Goal: Entertainment & Leisure: Consume media (video, audio)

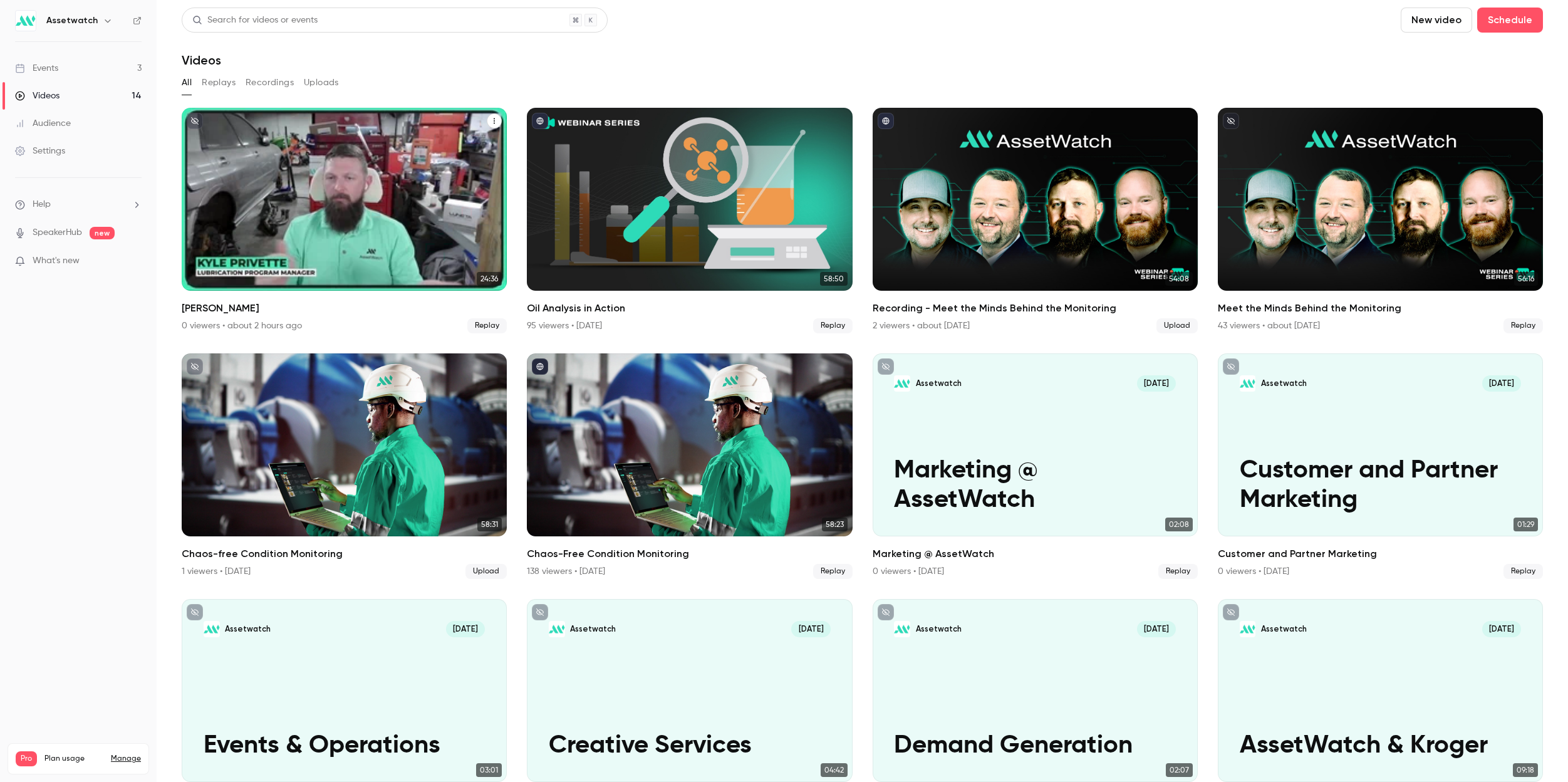
click at [363, 206] on div "Assetwatch [DATE] [PERSON_NAME]" at bounding box center [344, 199] width 326 height 183
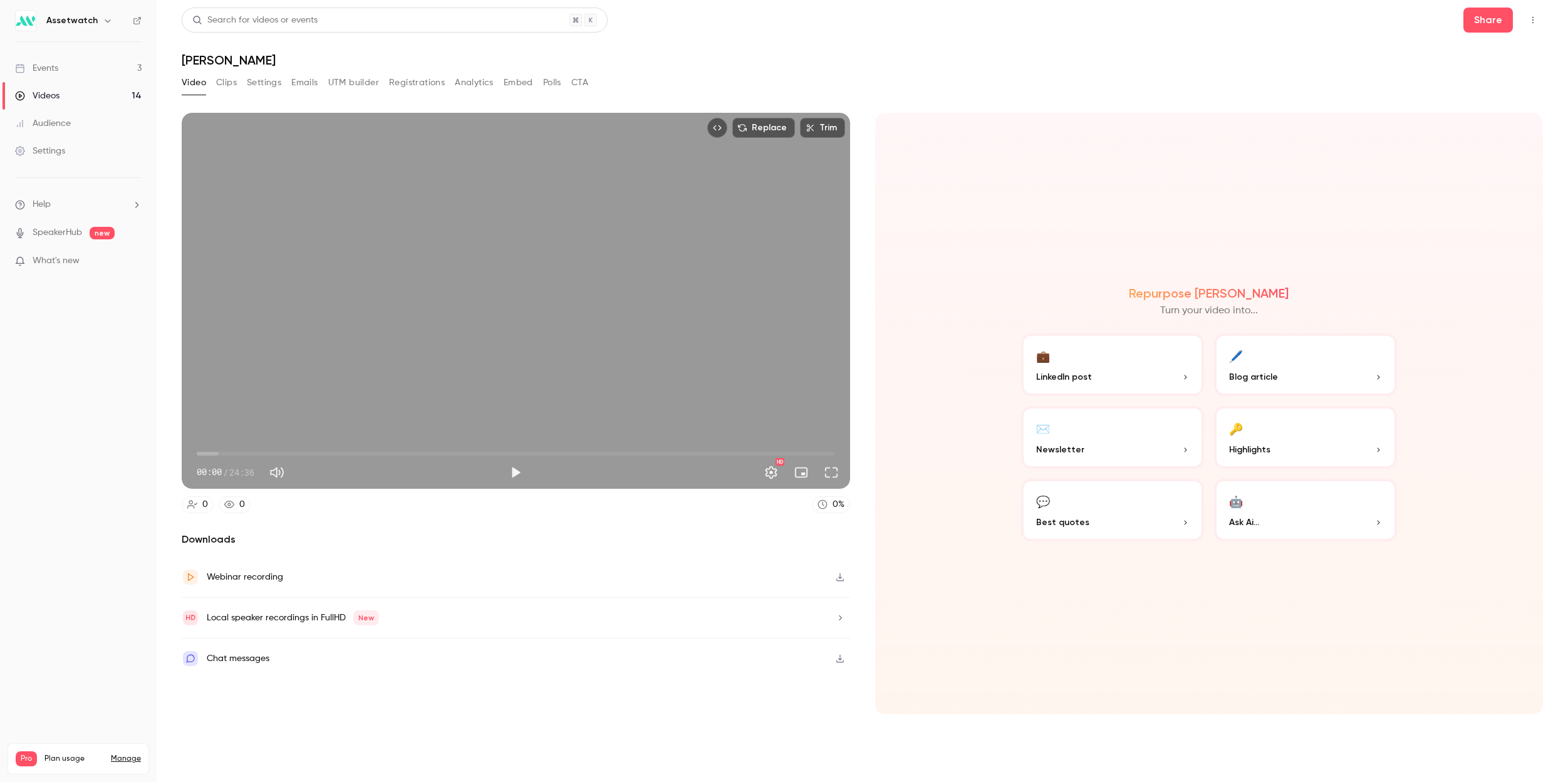
click at [837, 620] on icon "button" at bounding box center [839, 618] width 10 height 9
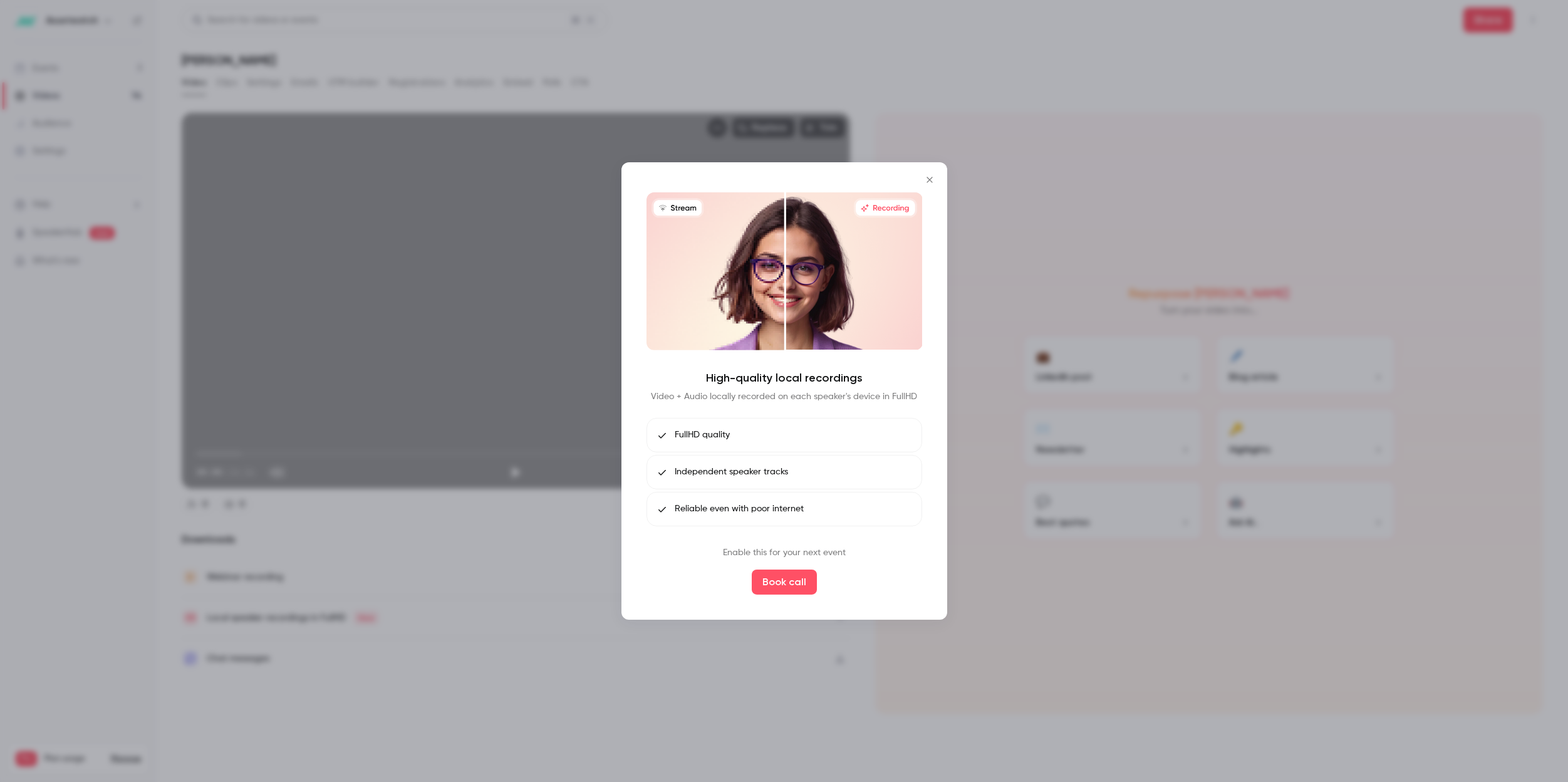
click at [722, 694] on div at bounding box center [784, 391] width 1568 height 782
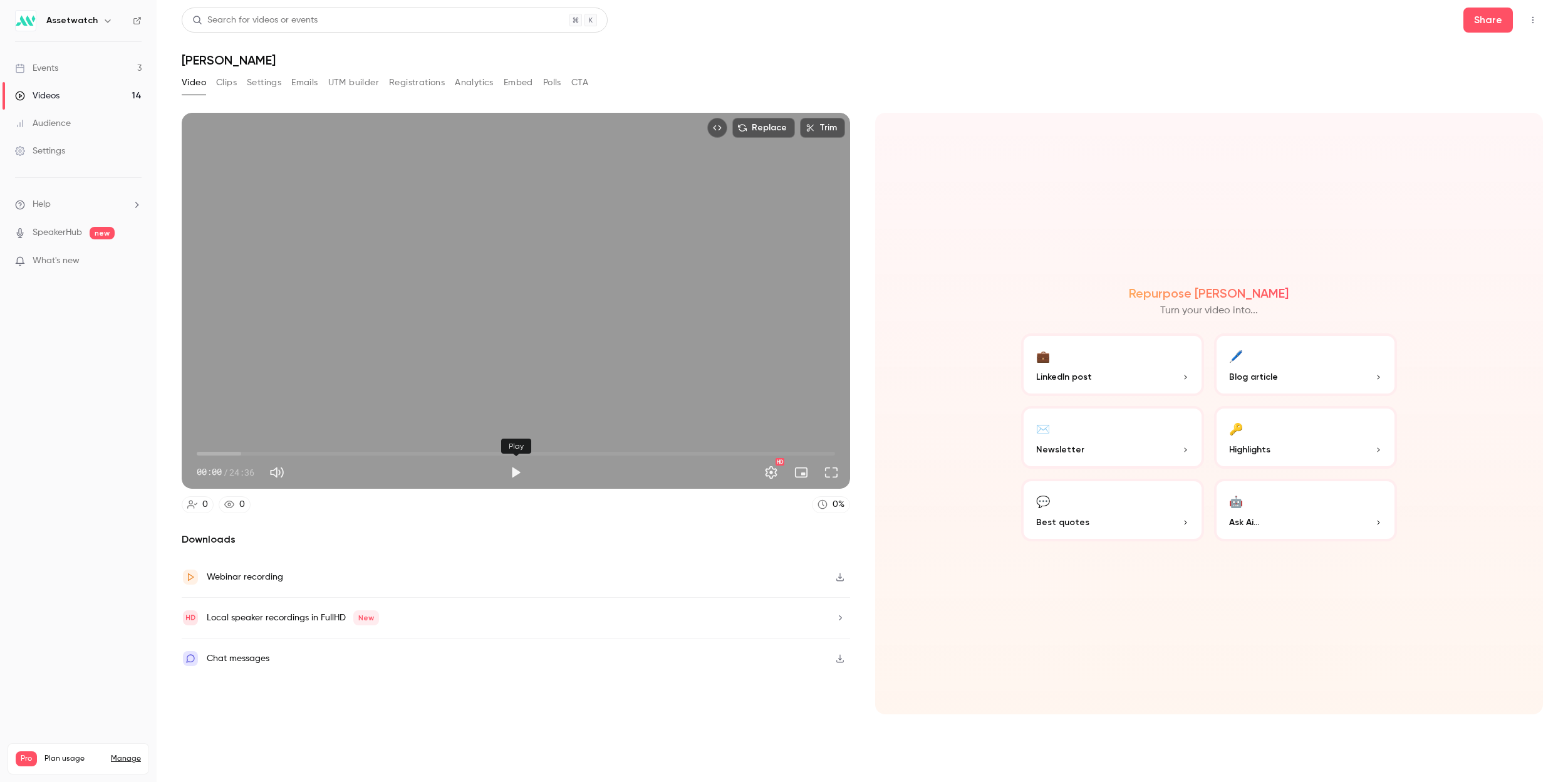
click at [517, 472] on button "Play" at bounding box center [515, 472] width 25 height 25
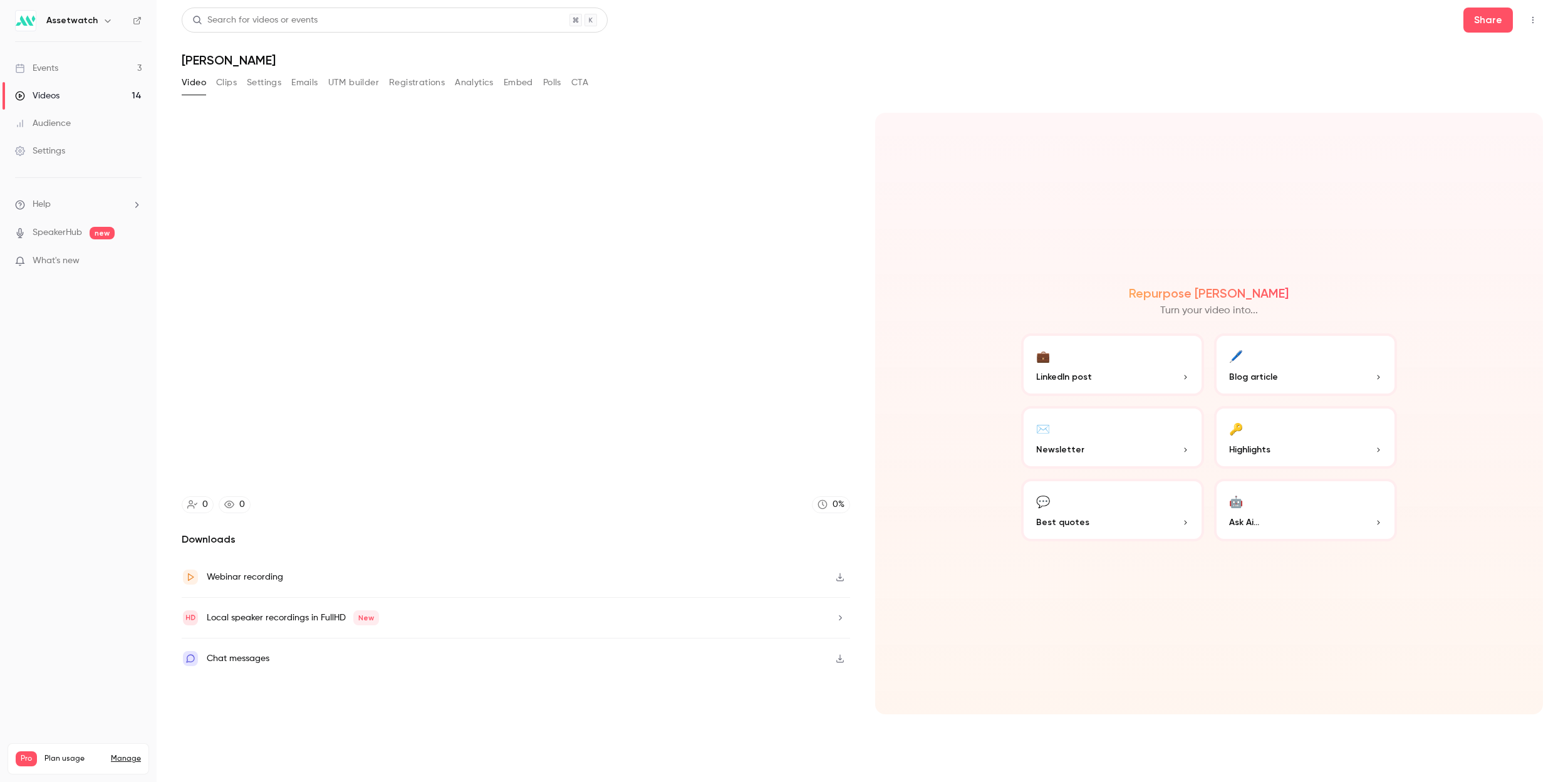
click at [837, 581] on button "button" at bounding box center [840, 577] width 20 height 20
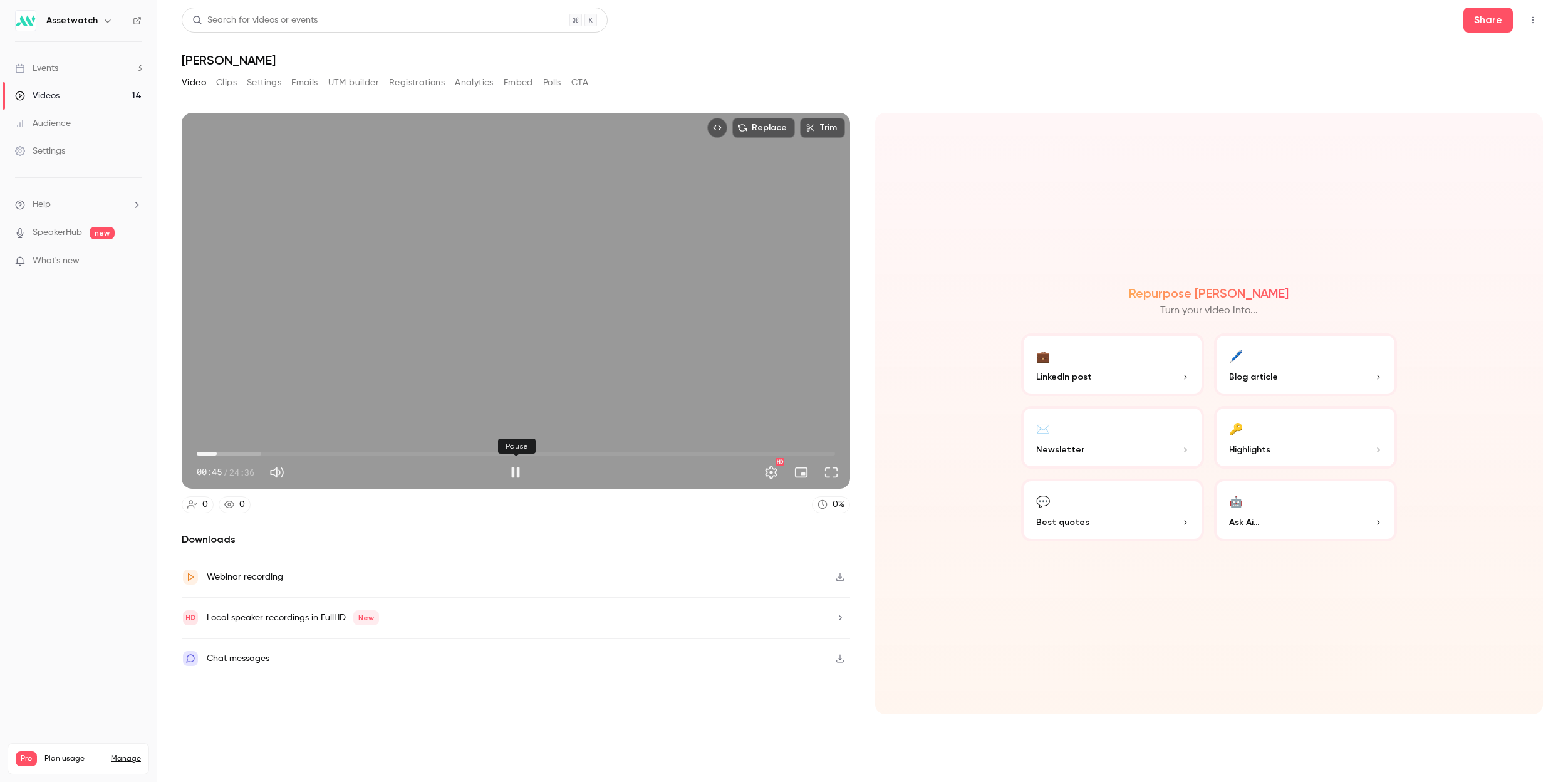
click at [513, 470] on button "Pause" at bounding box center [515, 472] width 25 height 25
type input "****"
